Goal: Information Seeking & Learning: Learn about a topic

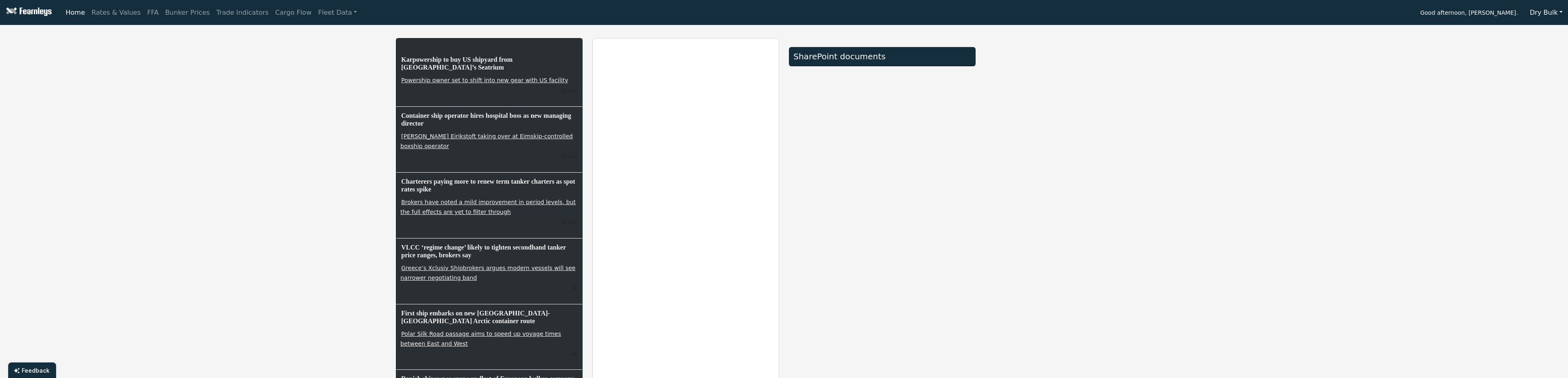
click at [1553, 11] on button "Dry Bulk" at bounding box center [1546, 12] width 43 height 16
click at [1544, 47] on link "Tankers" at bounding box center [1557, 44] width 65 height 13
click at [101, 13] on link "Rates & Values" at bounding box center [116, 12] width 56 height 16
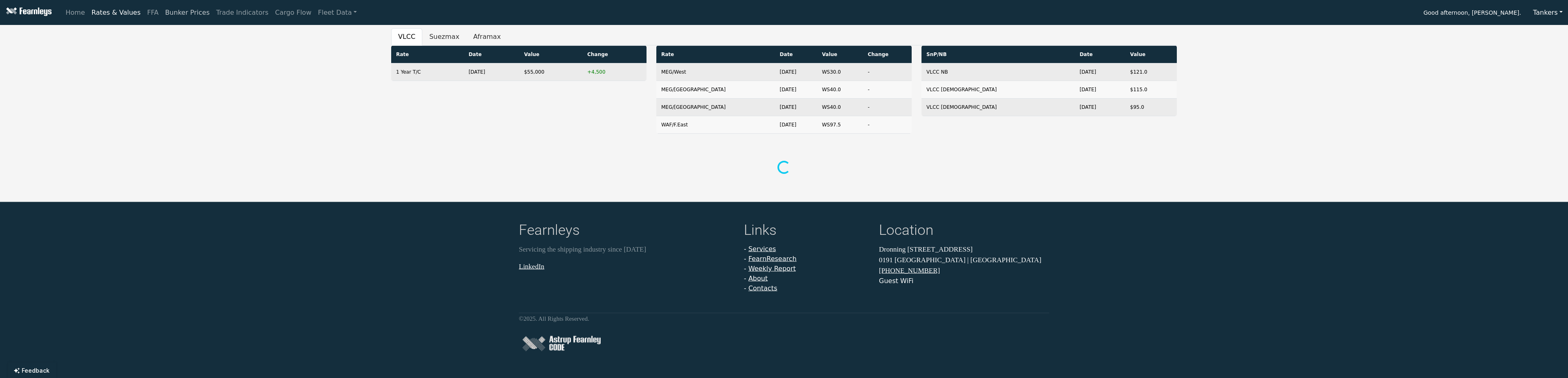
click at [184, 20] on link "Bunker Prices" at bounding box center [187, 12] width 51 height 16
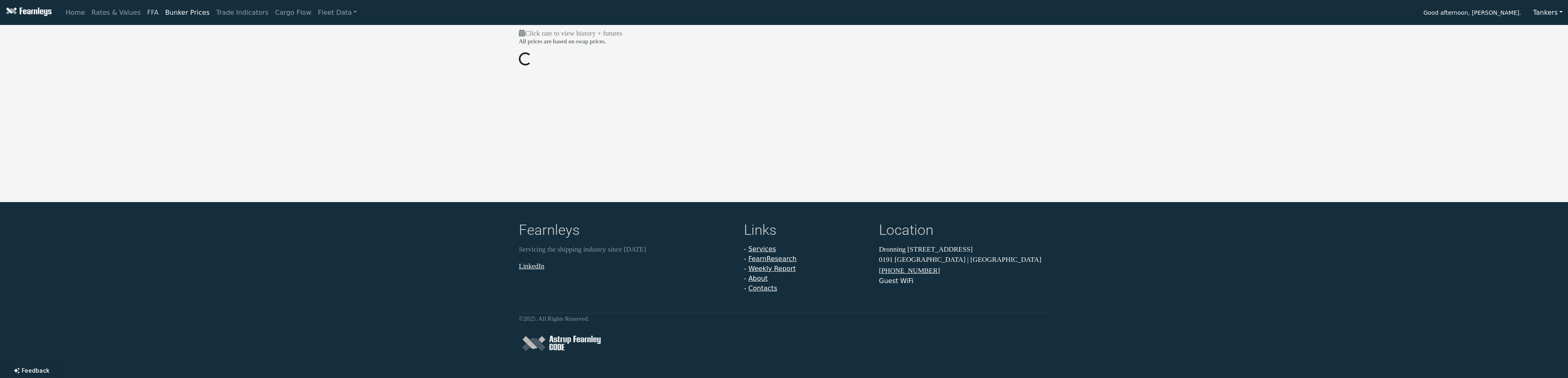
click at [147, 16] on link "FFA" at bounding box center [153, 12] width 18 height 16
click at [234, 17] on link "Trade Indicators" at bounding box center [242, 12] width 59 height 16
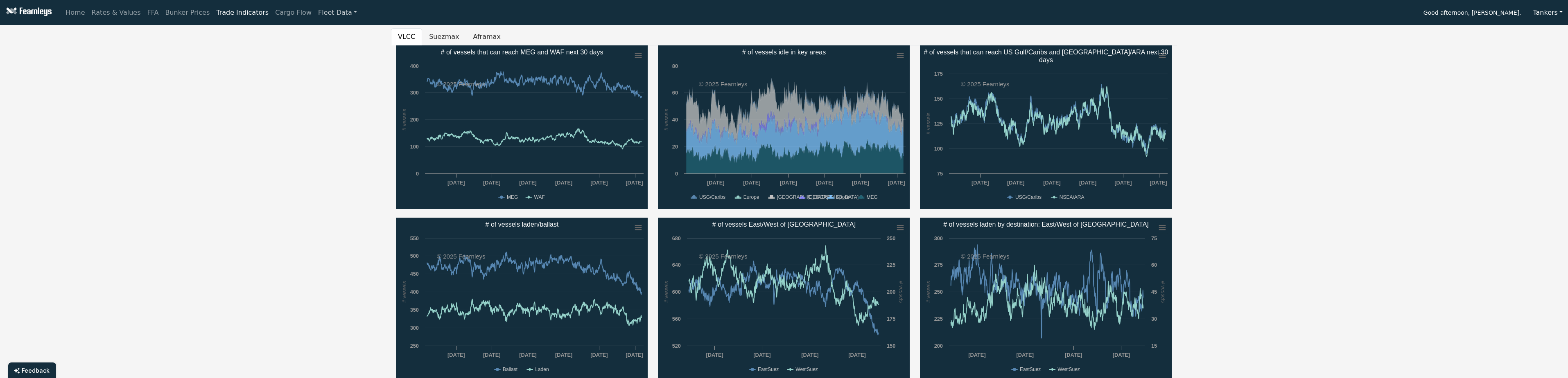
click at [319, 11] on link "Fleet Data" at bounding box center [337, 12] width 45 height 16
click at [228, 159] on div "VLCC Suezmax Aframax Created with Highcharts 11.4.8 # vessels Chart context men…" at bounding box center [784, 295] width 1568 height 533
